Goal: Transaction & Acquisition: Purchase product/service

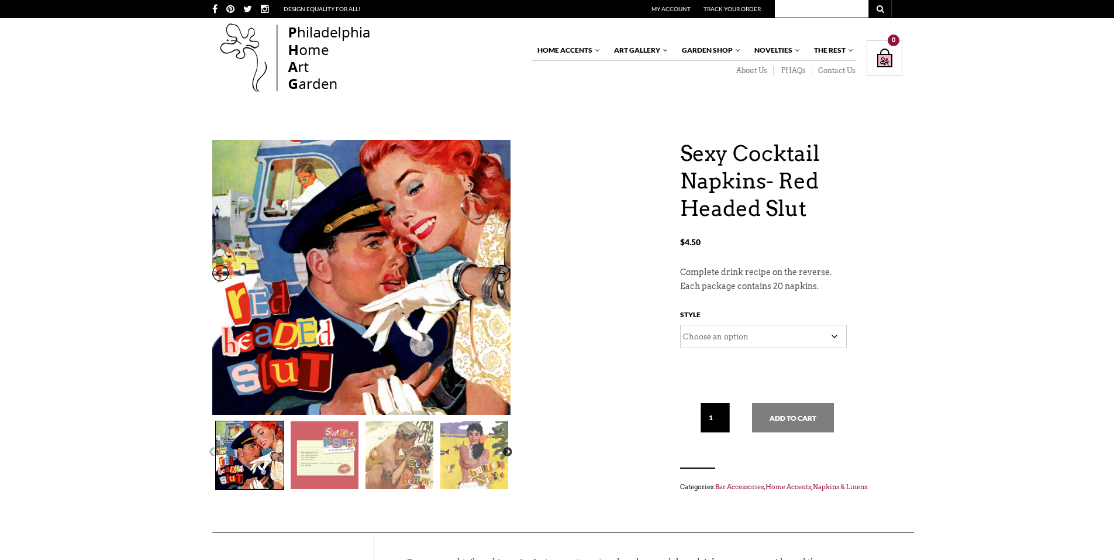
click at [412, 462] on img at bounding box center [400, 455] width 68 height 68
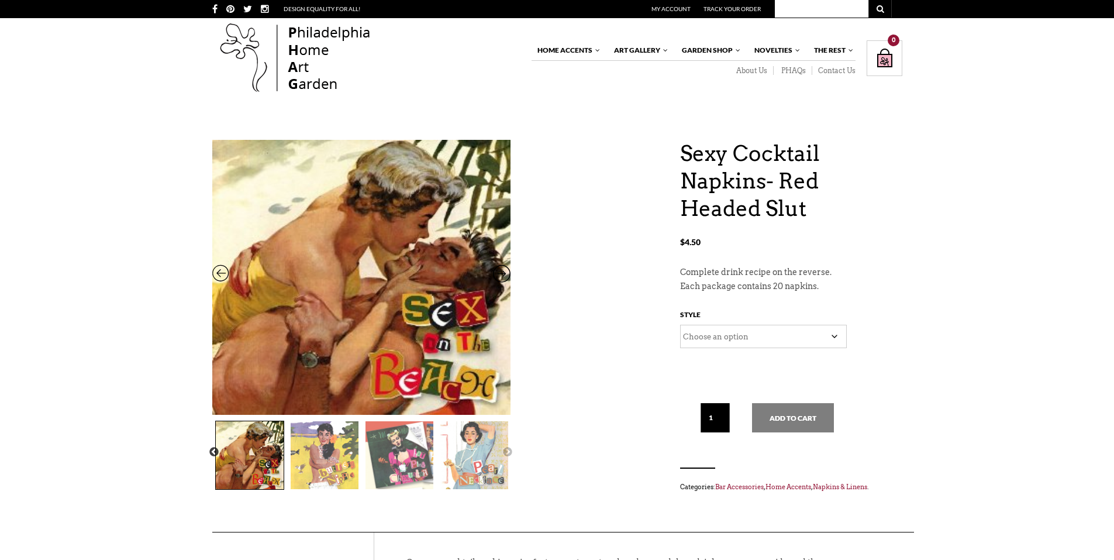
click at [261, 469] on img at bounding box center [250, 455] width 68 height 68
click at [213, 450] on button "Previous" at bounding box center [214, 452] width 12 height 12
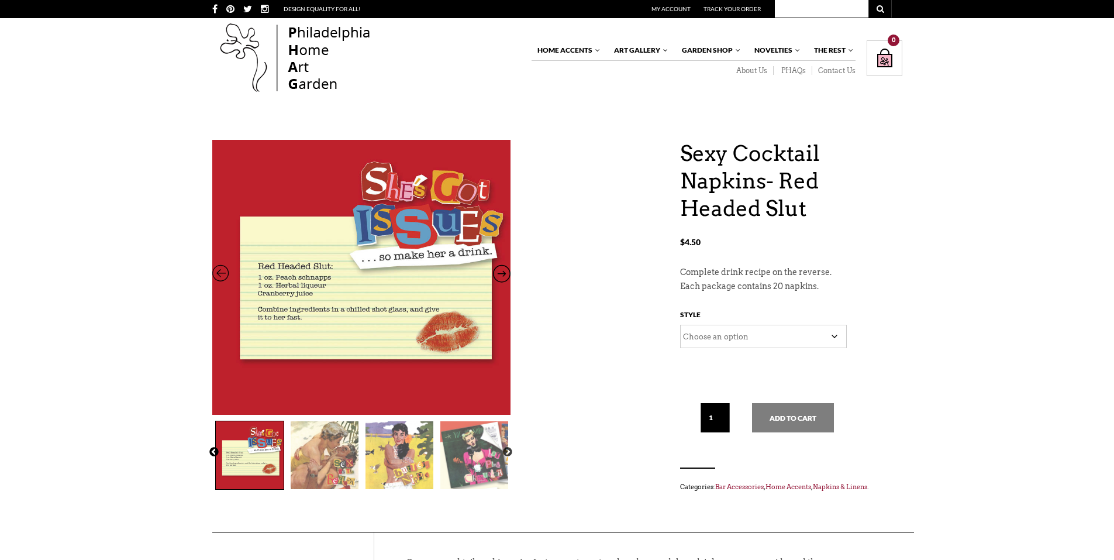
click at [213, 450] on button "Previous" at bounding box center [214, 452] width 12 height 12
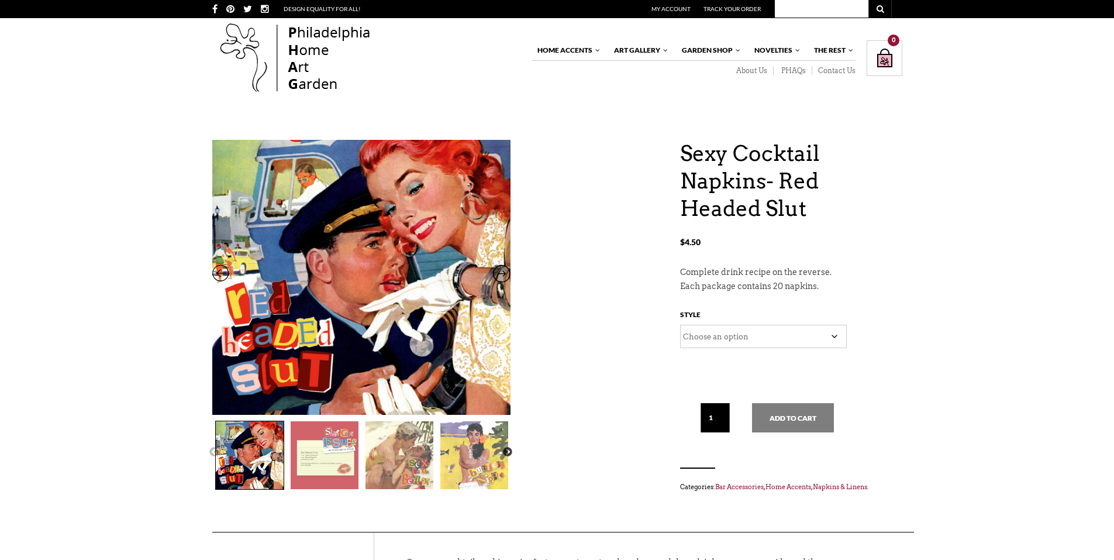
drag, startPoint x: 301, startPoint y: 473, endPoint x: 276, endPoint y: 467, distance: 26.0
click at [299, 473] on img at bounding box center [325, 455] width 68 height 68
click at [249, 459] on img at bounding box center [250, 455] width 68 height 68
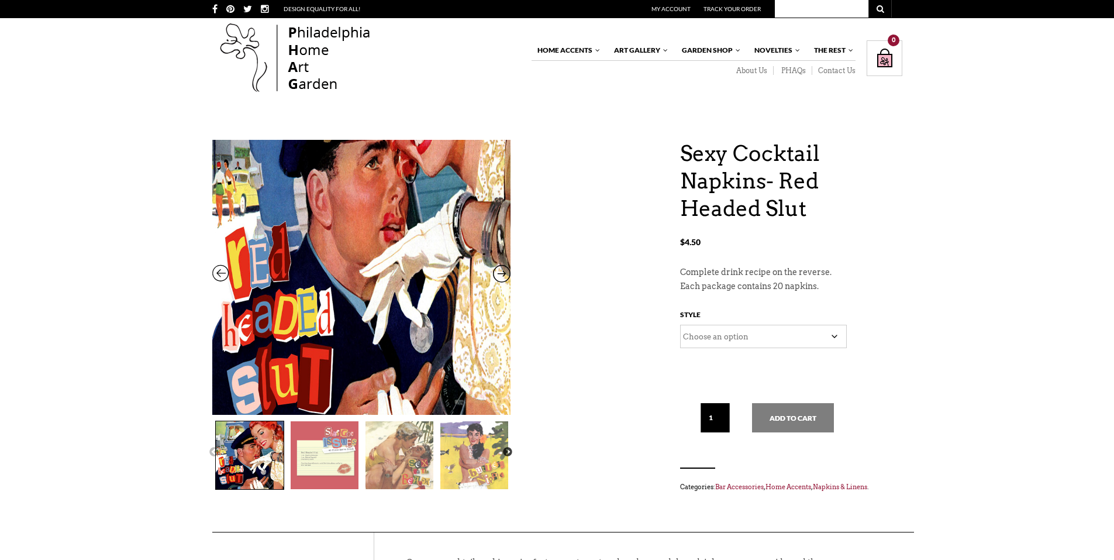
click at [348, 361] on img at bounding box center [361, 218] width 298 height 467
